Goal: Find specific page/section: Find specific page/section

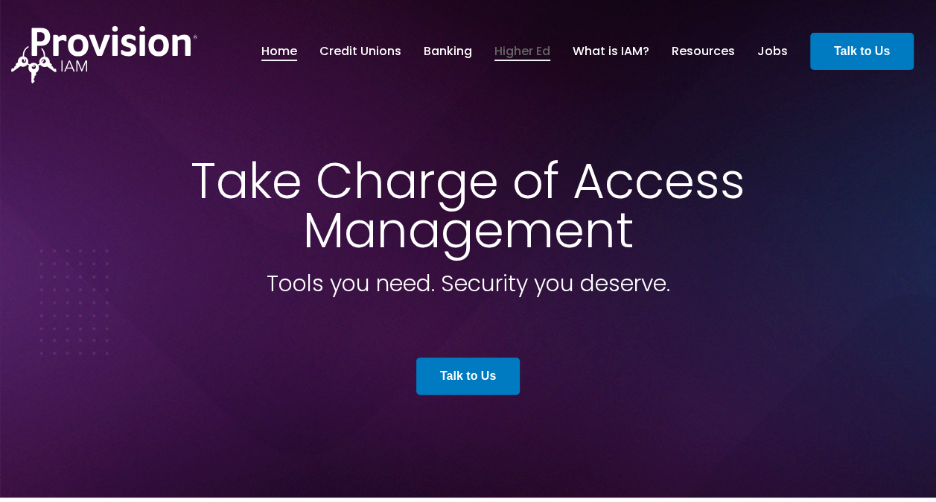
click at [526, 44] on link "Higher Ed" at bounding box center [522, 51] width 56 height 25
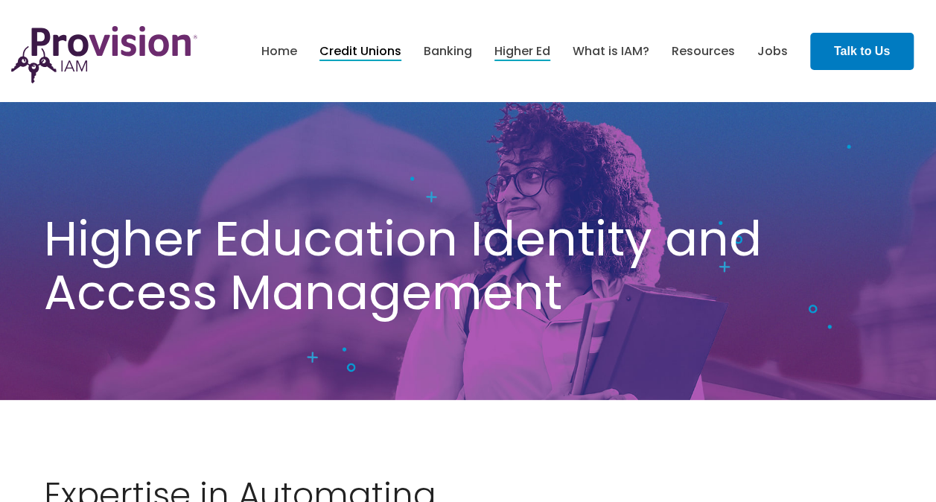
click at [364, 46] on link "Credit Unions" at bounding box center [360, 51] width 82 height 25
